Goal: Find specific page/section: Find specific page/section

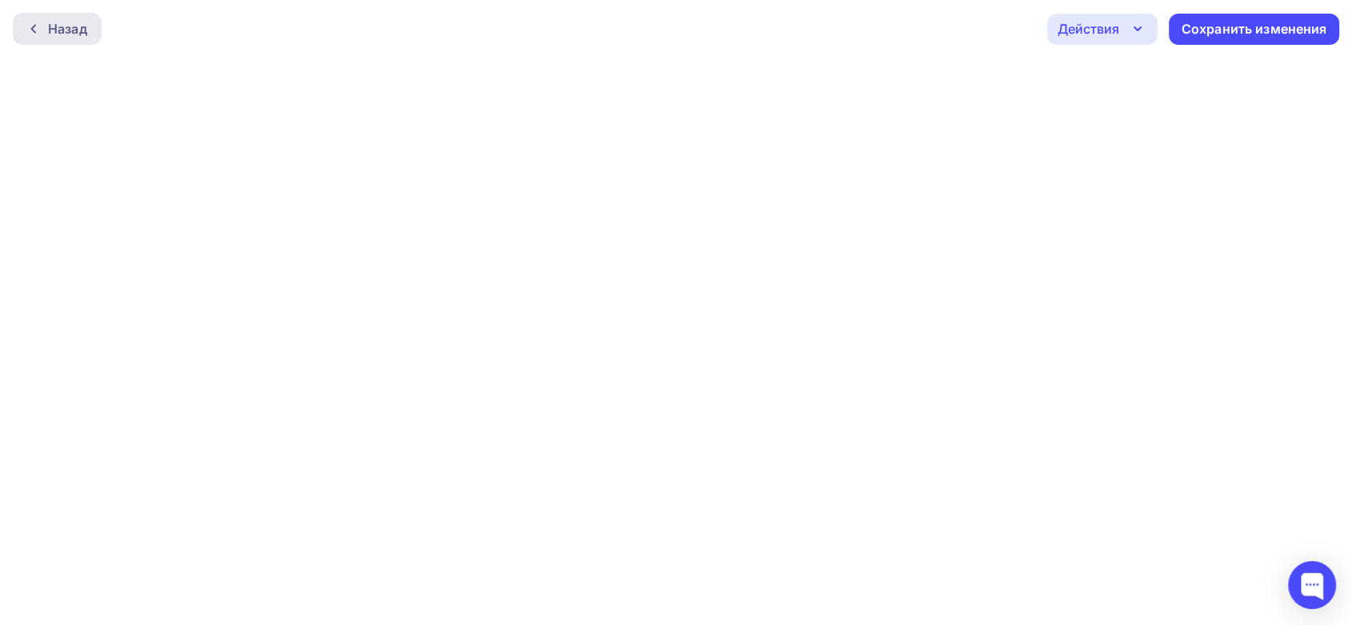
click at [46, 28] on div at bounding box center [37, 28] width 21 height 13
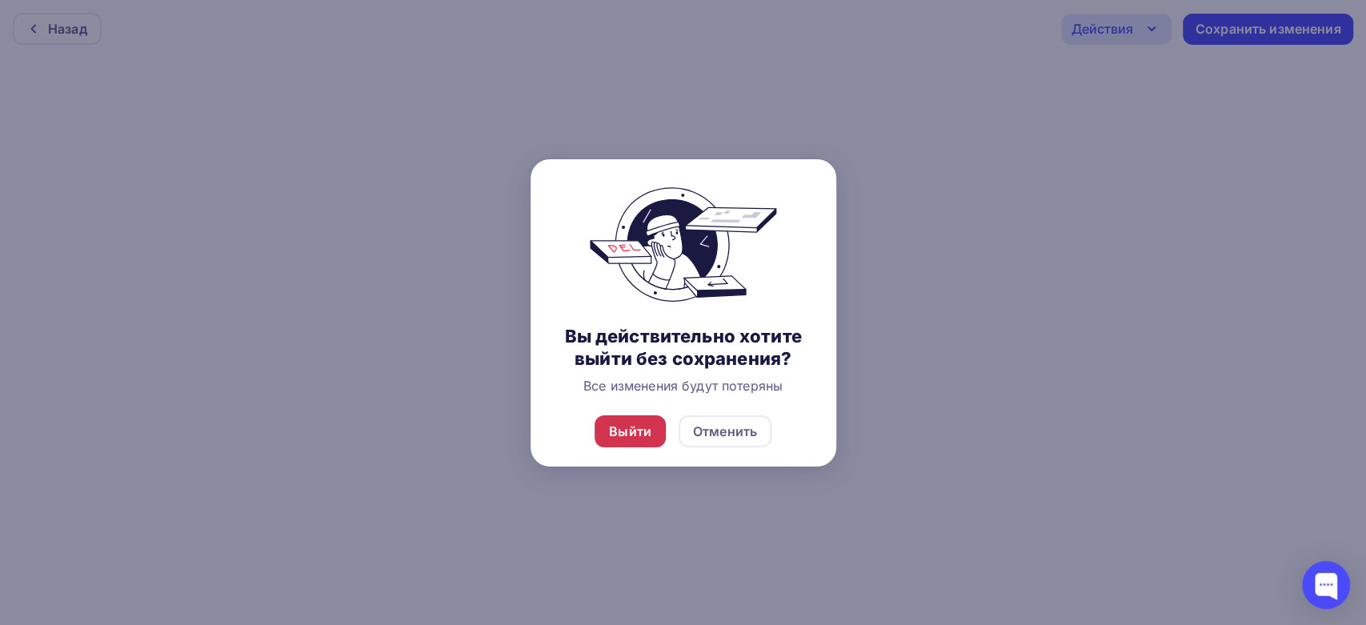
click at [638, 433] on div "Выйти" at bounding box center [630, 431] width 42 height 19
click at [635, 432] on div "Выйти" at bounding box center [630, 431] width 42 height 19
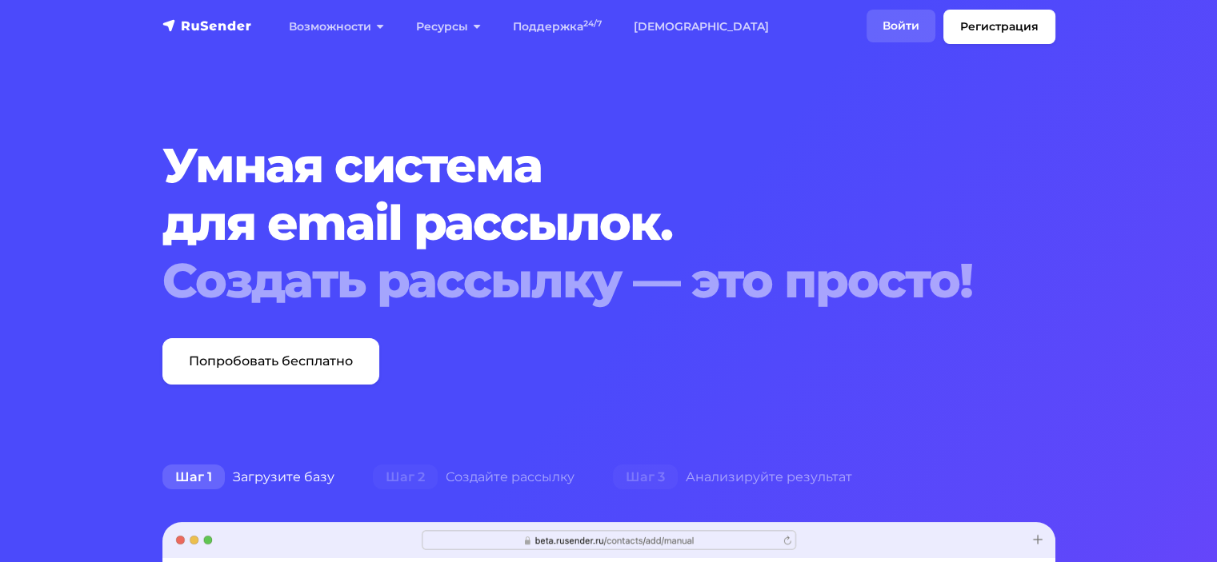
click at [921, 32] on link "Войти" at bounding box center [901, 26] width 69 height 33
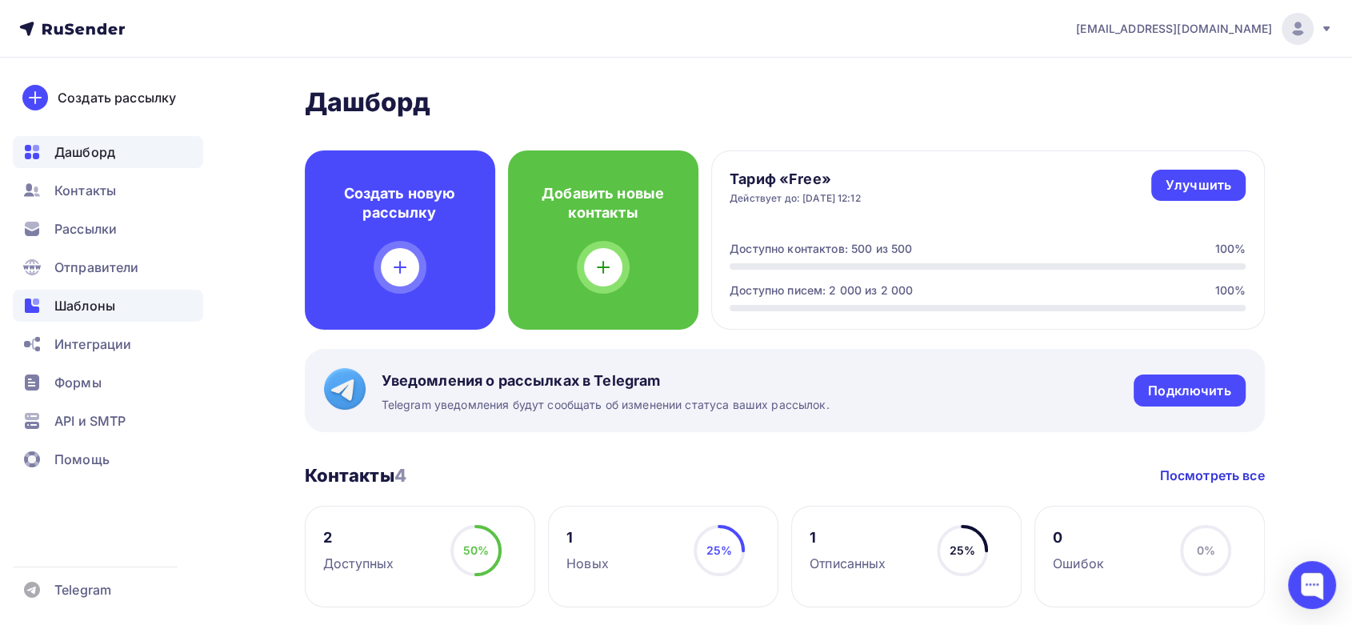
click at [78, 312] on span "Шаблоны" at bounding box center [84, 305] width 61 height 19
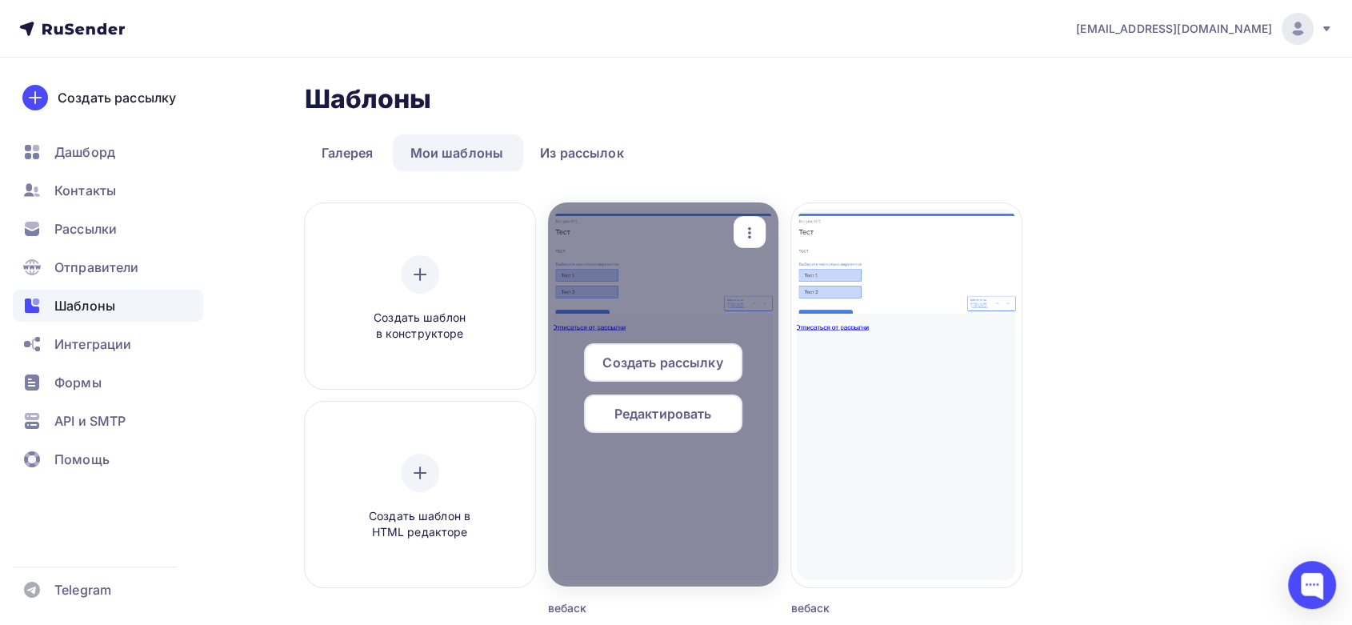
click at [755, 233] on icon "button" at bounding box center [749, 232] width 19 height 19
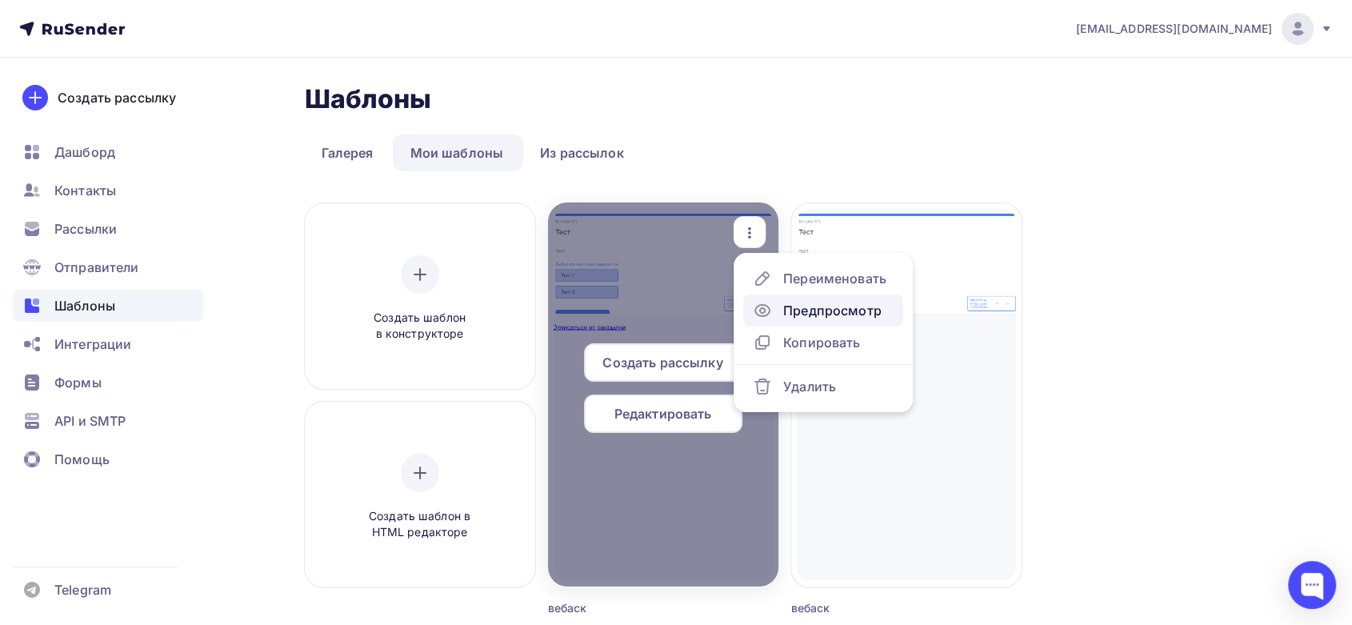
click at [834, 306] on div "Предпросмотр" at bounding box center [832, 310] width 98 height 19
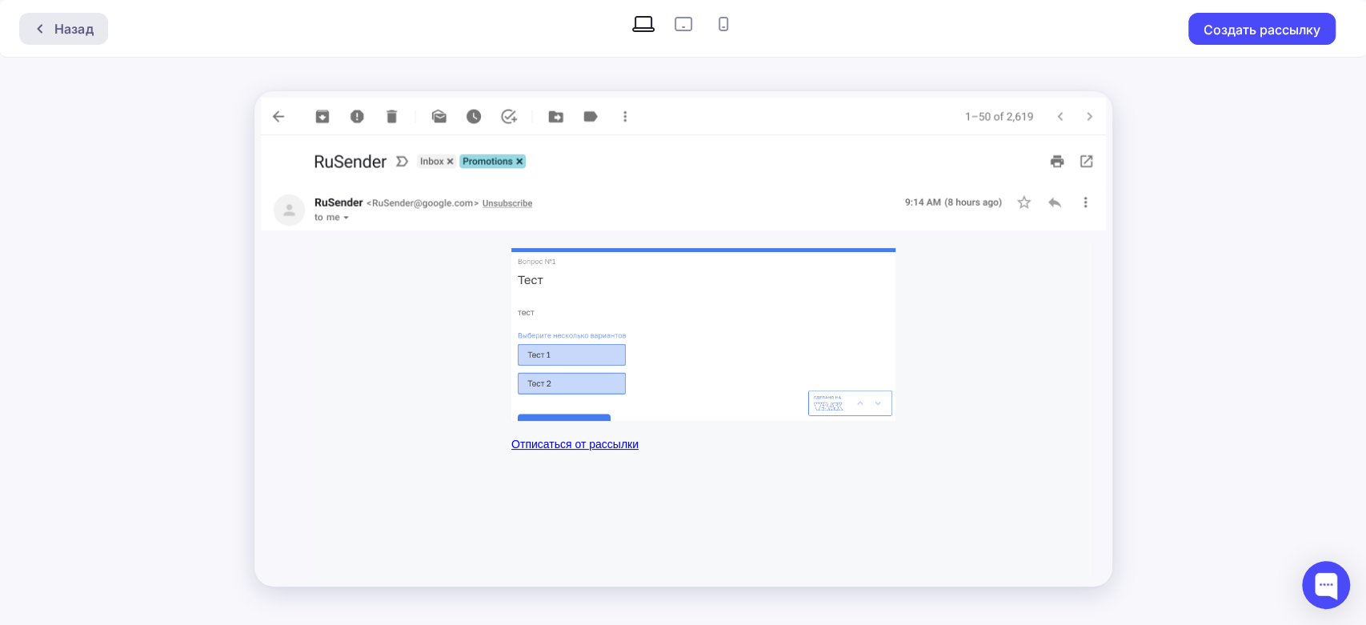
click at [51, 32] on div at bounding box center [44, 28] width 21 height 13
